Goal: Information Seeking & Learning: Compare options

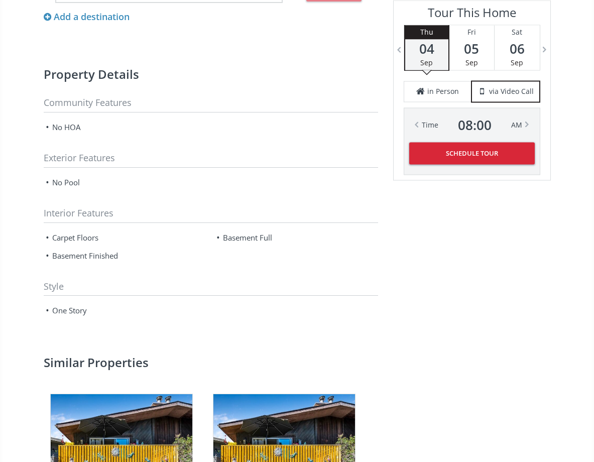
scroll to position [1103, 0]
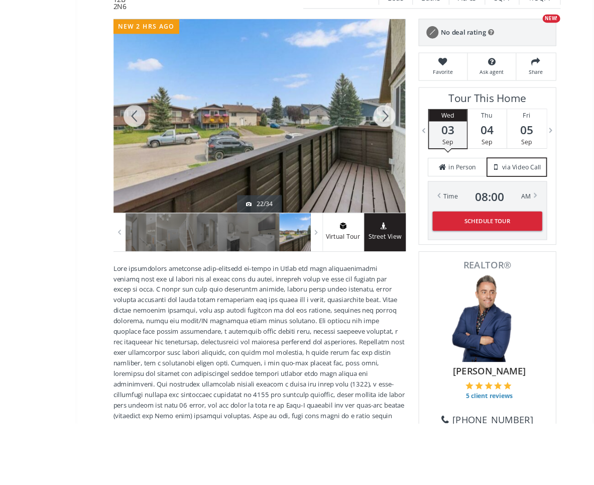
scroll to position [214, 0]
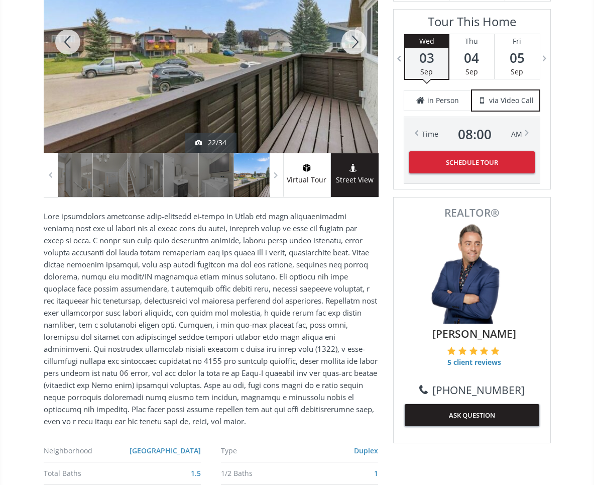
click at [351, 42] on div at bounding box center [354, 42] width 48 height 222
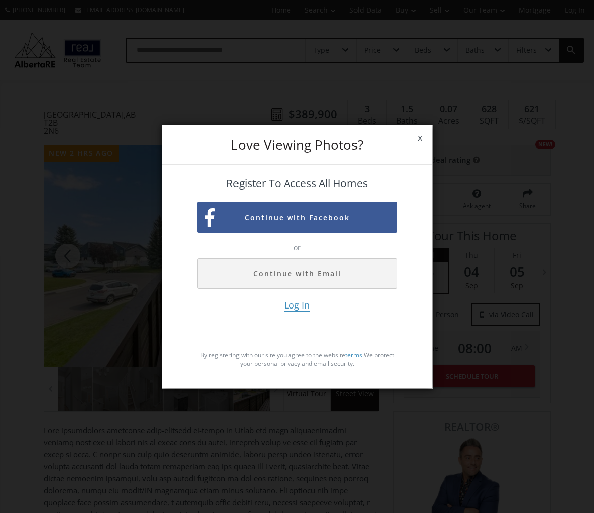
click at [423, 151] on span "x" at bounding box center [420, 138] width 25 height 28
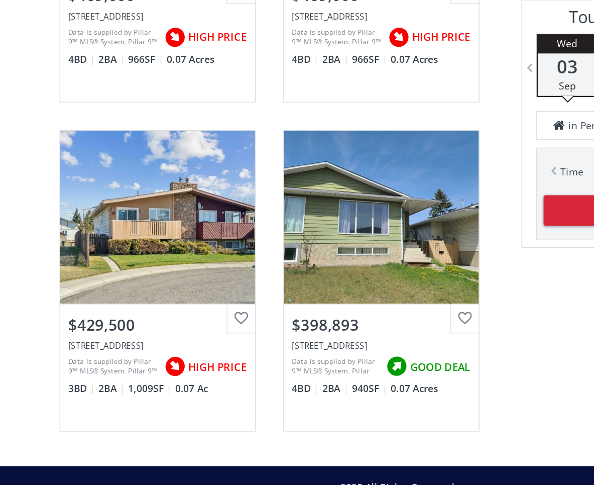
scroll to position [1614, 0]
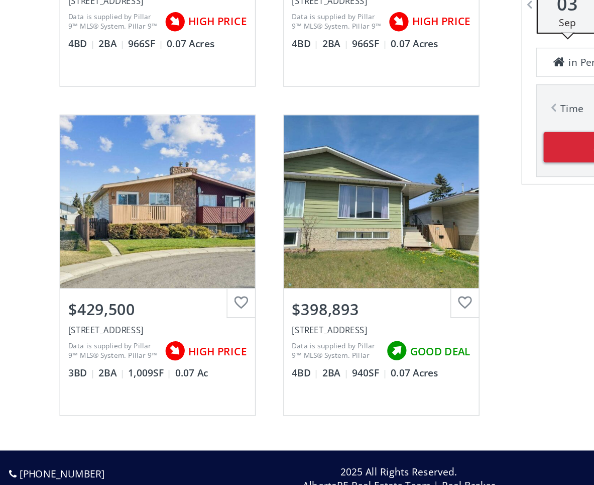
click at [105, 225] on div "View Photos & Details" at bounding box center [122, 193] width 142 height 126
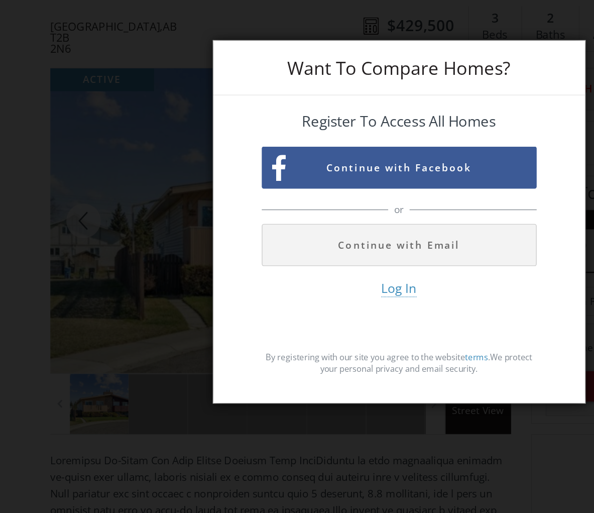
click at [78, 109] on div "Want To Compare Homes? Register To Access All Homes Continue with Facebook or C…" at bounding box center [297, 256] width 594 height 513
